Goal: Task Accomplishment & Management: Complete application form

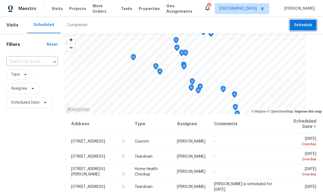
click at [304, 22] on span "Schedule" at bounding box center [303, 25] width 18 height 7
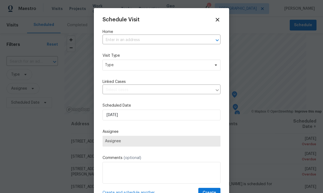
click at [165, 38] on input "text" at bounding box center [153, 40] width 103 height 8
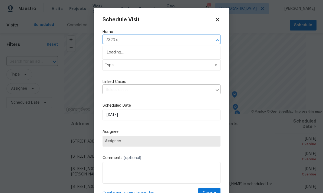
type input "7323 [PERSON_NAME]"
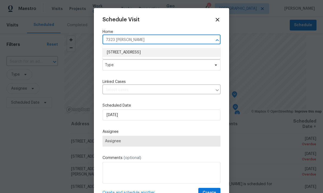
click at [140, 54] on li "[STREET_ADDRESS]" at bounding box center [161, 52] width 118 height 9
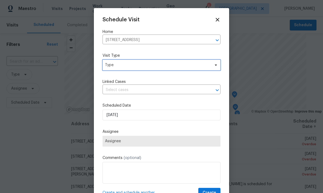
click at [199, 63] on span "Type" at bounding box center [157, 64] width 105 height 5
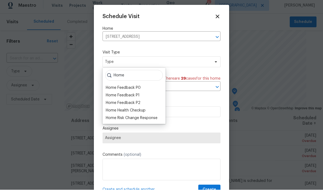
scroll to position [3, 0]
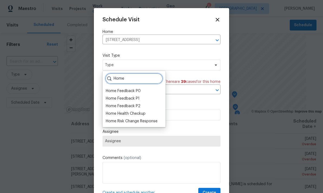
type input "Home"
click at [138, 111] on div "Home Health Checkup" at bounding box center [126, 113] width 40 height 5
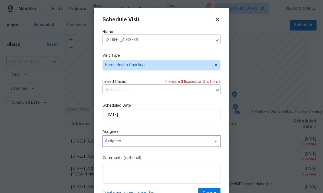
click at [162, 141] on span "Assignee" at bounding box center [158, 141] width 106 height 4
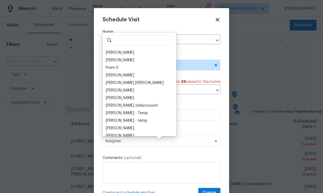
click at [126, 50] on div "[PERSON_NAME]" at bounding box center [120, 52] width 28 height 5
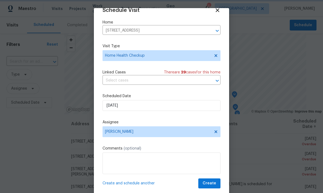
scroll to position [11, 0]
click at [209, 182] on span "Create" at bounding box center [209, 183] width 14 height 7
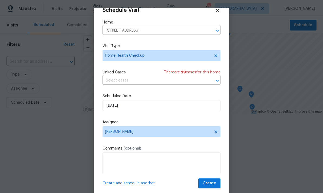
scroll to position [0, 0]
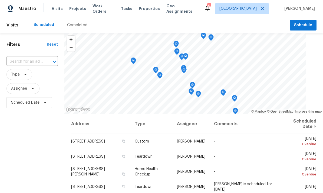
click at [150, 9] on span "Properties" at bounding box center [149, 8] width 21 height 5
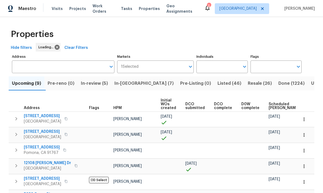
click at [225, 69] on input "Individuals" at bounding box center [217, 67] width 43 height 13
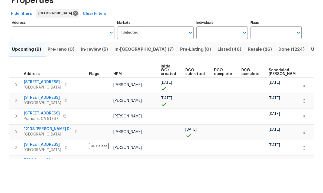
scroll to position [20, 0]
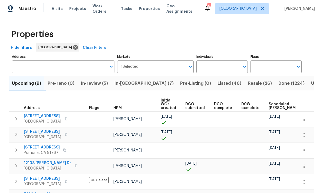
click at [126, 112] on td "[PERSON_NAME]" at bounding box center [134, 119] width 47 height 15
click at [219, 61] on input "Individuals" at bounding box center [217, 67] width 43 height 13
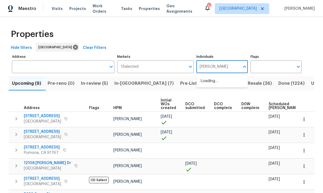
type input "frank"
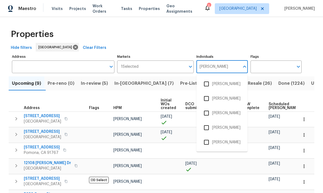
click at [208, 137] on input "checkbox" at bounding box center [205, 142] width 11 height 11
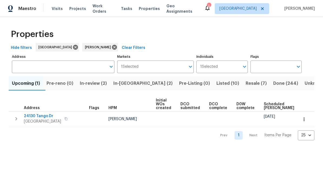
click at [245, 81] on span "Resale (7)" at bounding box center [255, 84] width 21 height 8
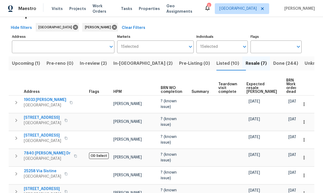
scroll to position [20, 0]
